Goal: Subscribe to service/newsletter

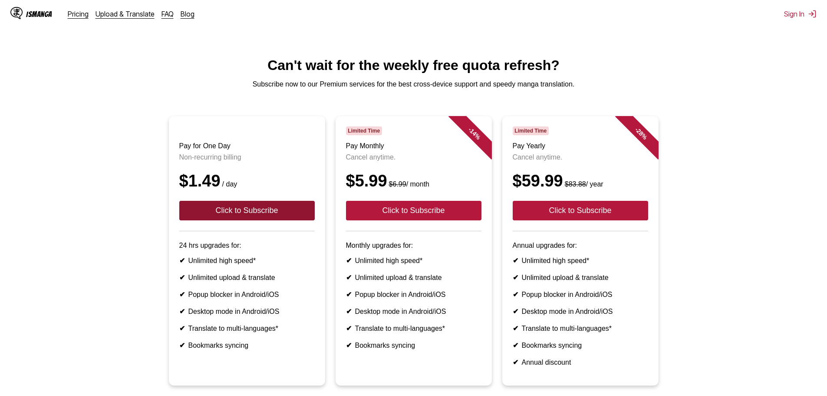
click at [274, 220] on button "Click to Subscribe" at bounding box center [246, 211] width 135 height 20
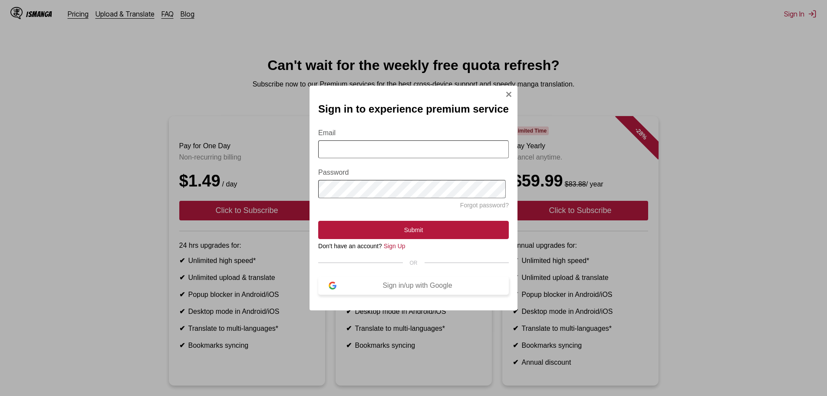
click at [394, 287] on div "Sign in/up with Google" at bounding box center [418, 285] width 162 height 8
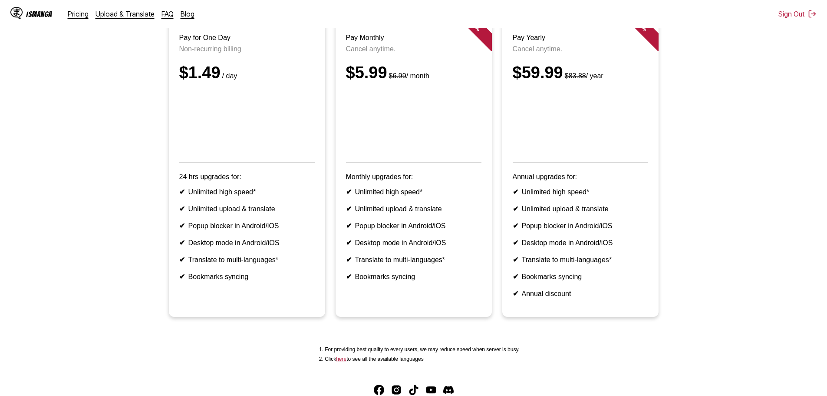
scroll to position [87, 0]
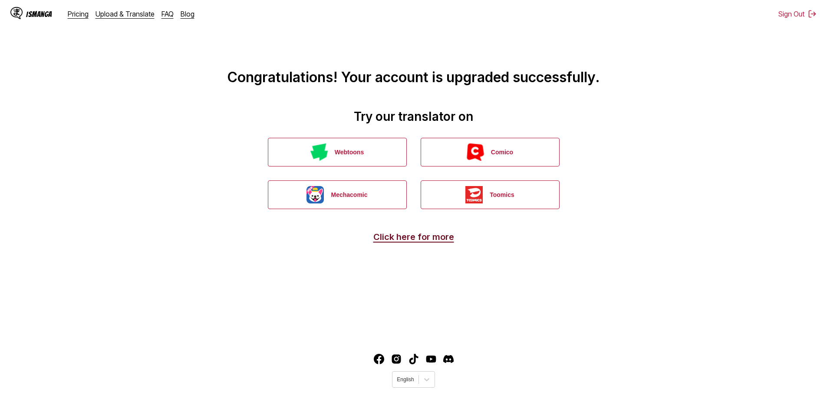
click at [420, 238] on link "Click here for more" at bounding box center [413, 236] width 81 height 10
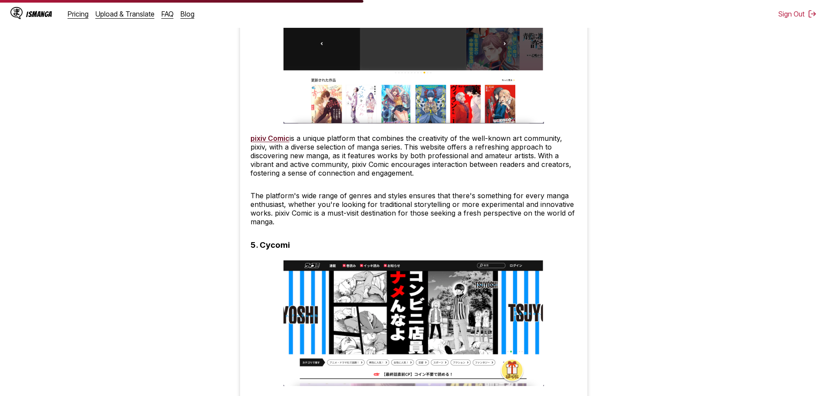
scroll to position [1650, 0]
